Goal: Information Seeking & Learning: Check status

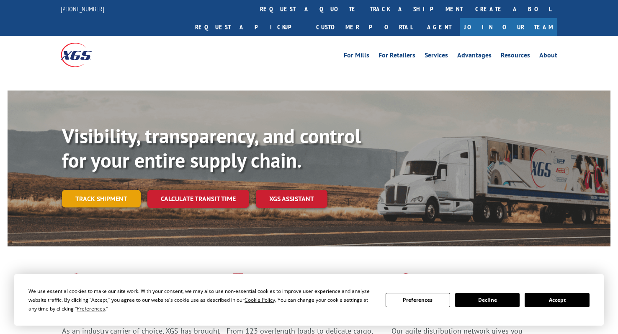
click at [130, 190] on link "Track shipment" at bounding box center [101, 199] width 79 height 18
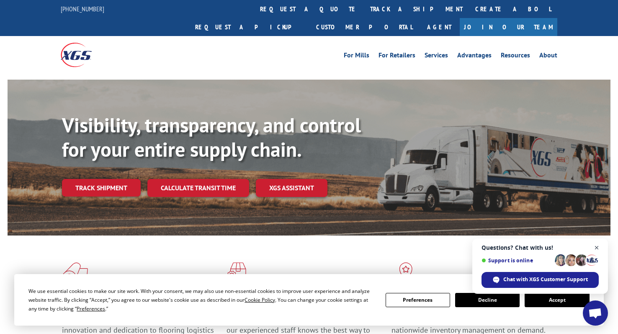
click at [598, 248] on span "Close chat" at bounding box center [597, 247] width 10 height 10
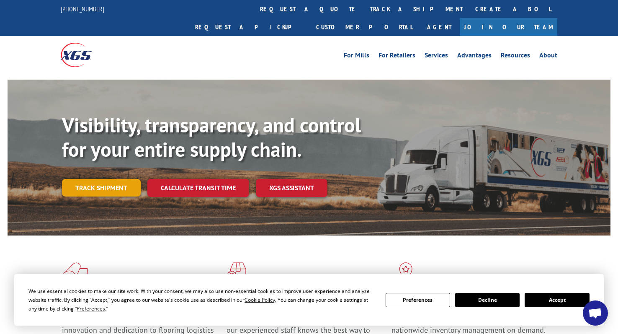
click at [113, 179] on link "Track shipment" at bounding box center [101, 188] width 79 height 18
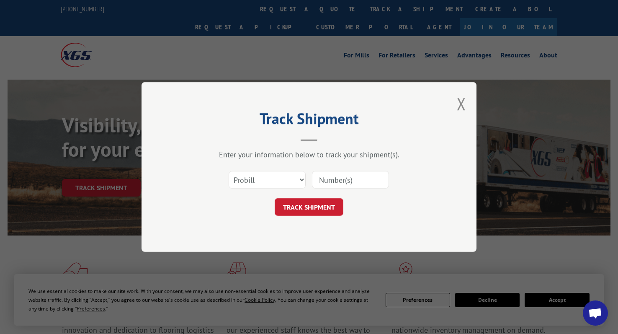
click at [324, 180] on input at bounding box center [350, 180] width 77 height 18
click at [349, 176] on input at bounding box center [350, 180] width 77 height 18
paste input "17597605"
type input "17597605"
click button "TRACK SHIPMENT" at bounding box center [309, 207] width 69 height 18
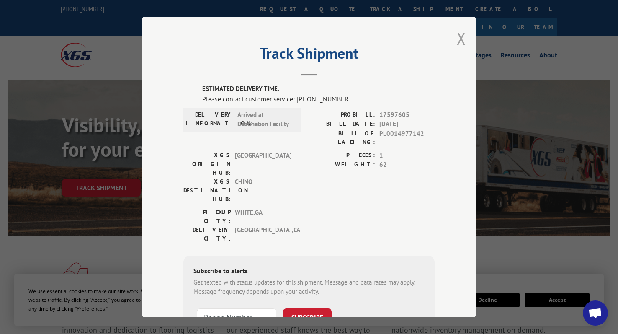
click at [463, 41] on button "Close modal" at bounding box center [461, 38] width 9 height 22
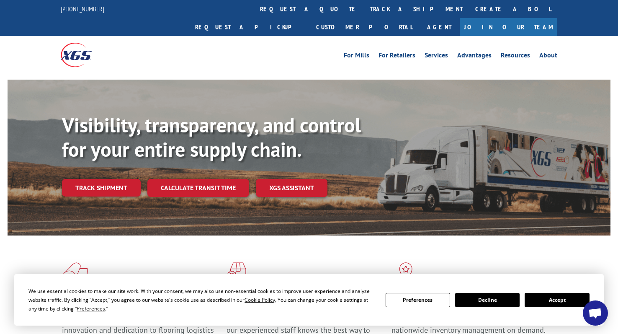
click at [488, 304] on button "Decline" at bounding box center [487, 300] width 64 height 14
